Goal: Navigation & Orientation: Find specific page/section

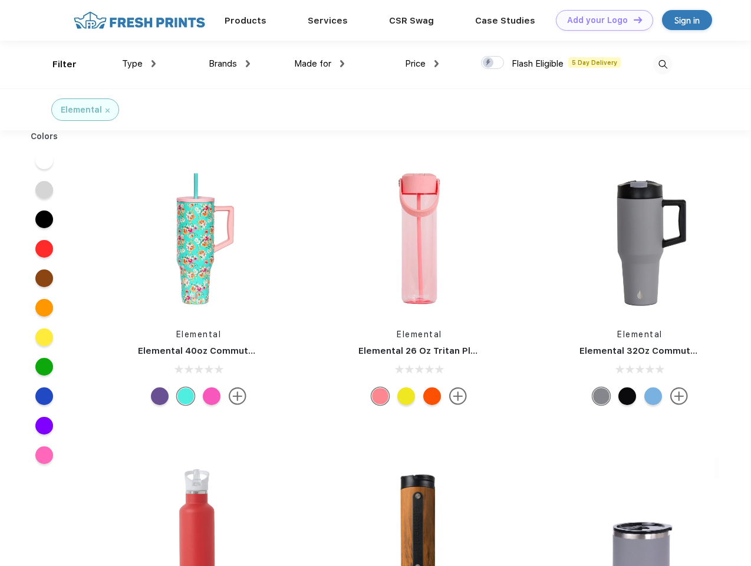
click at [600, 20] on link "Add your Logo Design Tool" at bounding box center [604, 20] width 97 height 21
click at [0, 0] on div "Design Tool" at bounding box center [0, 0] width 0 height 0
click at [633, 19] on link "Add your Logo Design Tool" at bounding box center [604, 20] width 97 height 21
click at [57, 64] on div "Filter" at bounding box center [64, 65] width 24 height 14
click at [139, 64] on span "Type" at bounding box center [132, 63] width 21 height 11
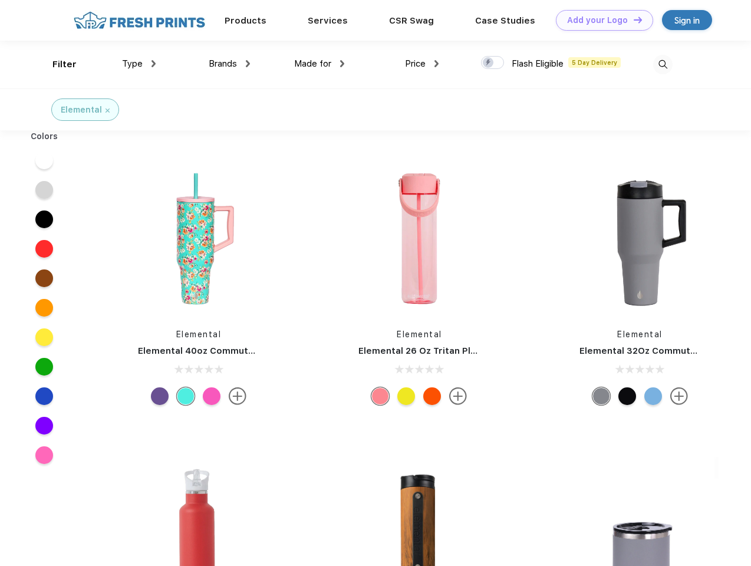
click at [229, 64] on span "Brands" at bounding box center [223, 63] width 28 height 11
click at [320, 64] on span "Made for" at bounding box center [312, 63] width 37 height 11
click at [422, 64] on span "Price" at bounding box center [415, 63] width 21 height 11
click at [493, 63] on div at bounding box center [492, 62] width 23 height 13
click at [489, 63] on input "checkbox" at bounding box center [485, 59] width 8 height 8
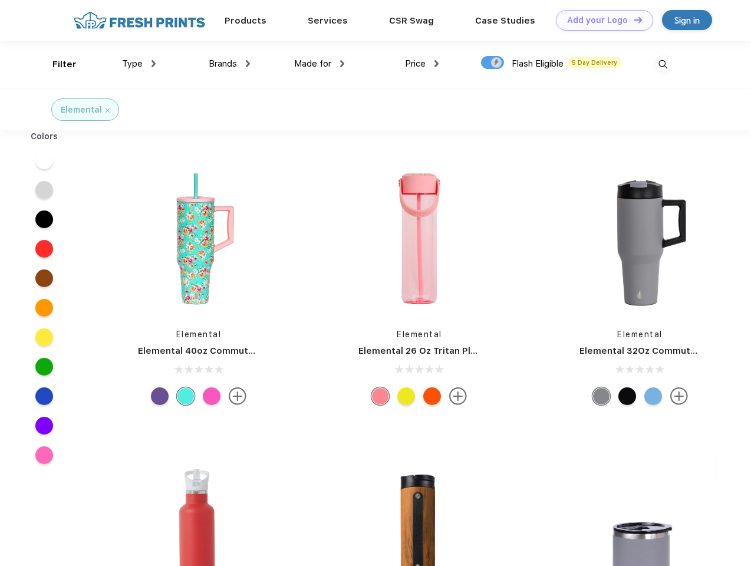
click at [663, 64] on img at bounding box center [663, 64] width 19 height 19
